Goal: Information Seeking & Learning: Understand process/instructions

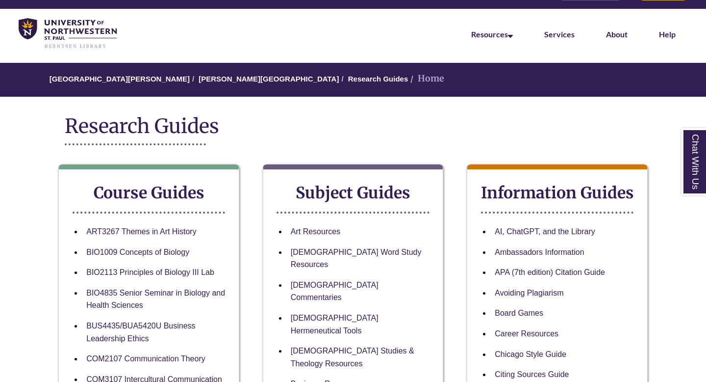
scroll to position [25, 0]
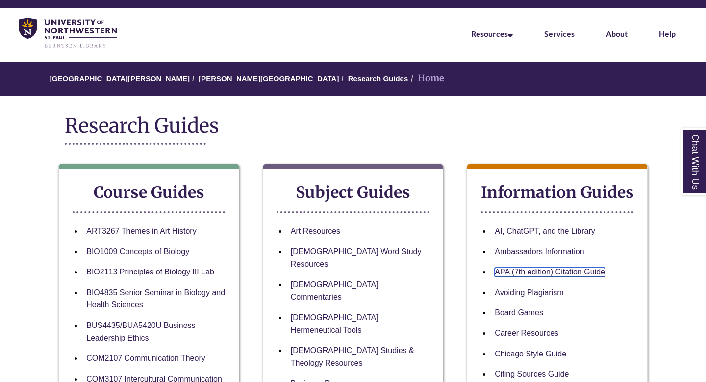
click at [540, 273] on link "APA (7th edition) Citation Guide" at bounding box center [550, 271] width 110 height 9
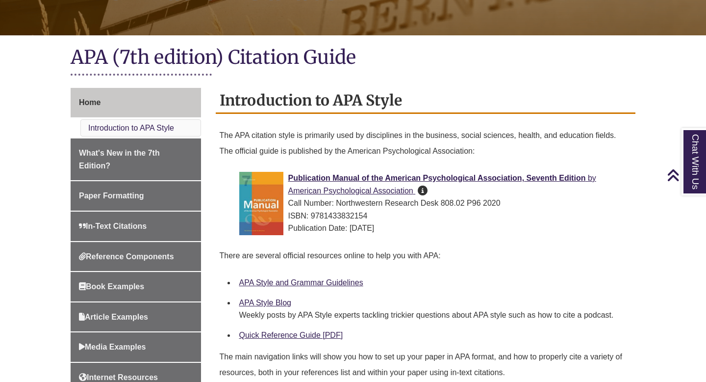
scroll to position [189, 0]
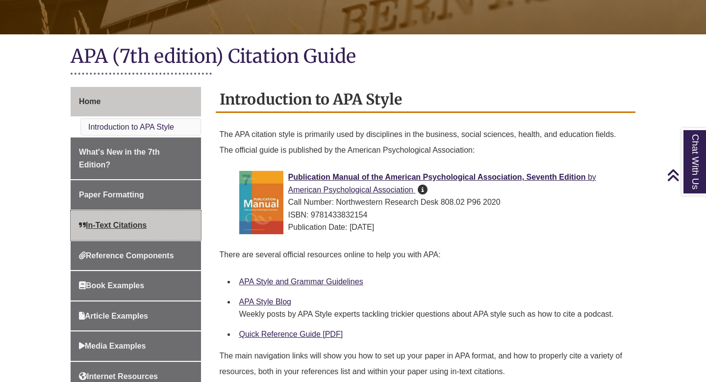
click at [110, 224] on span "In-Text Citations" at bounding box center [113, 225] width 68 height 8
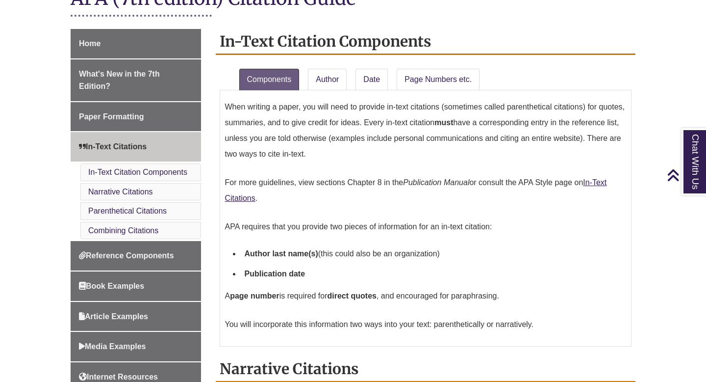
scroll to position [296, 0]
